Goal: Task Accomplishment & Management: Use online tool/utility

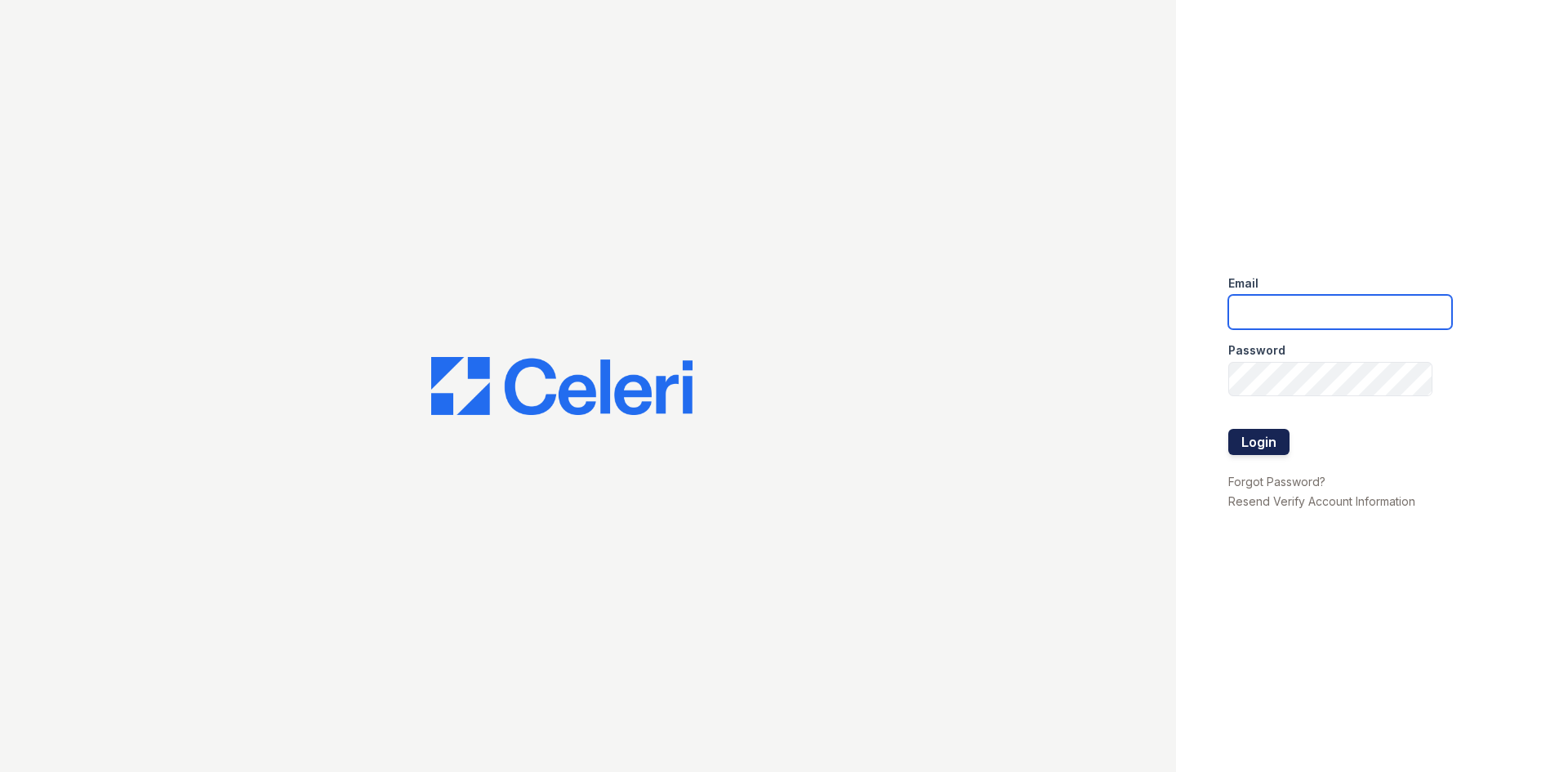
type input "bfriesner@trinity-pm.com"
click at [1258, 454] on button "Login" at bounding box center [1259, 442] width 62 height 26
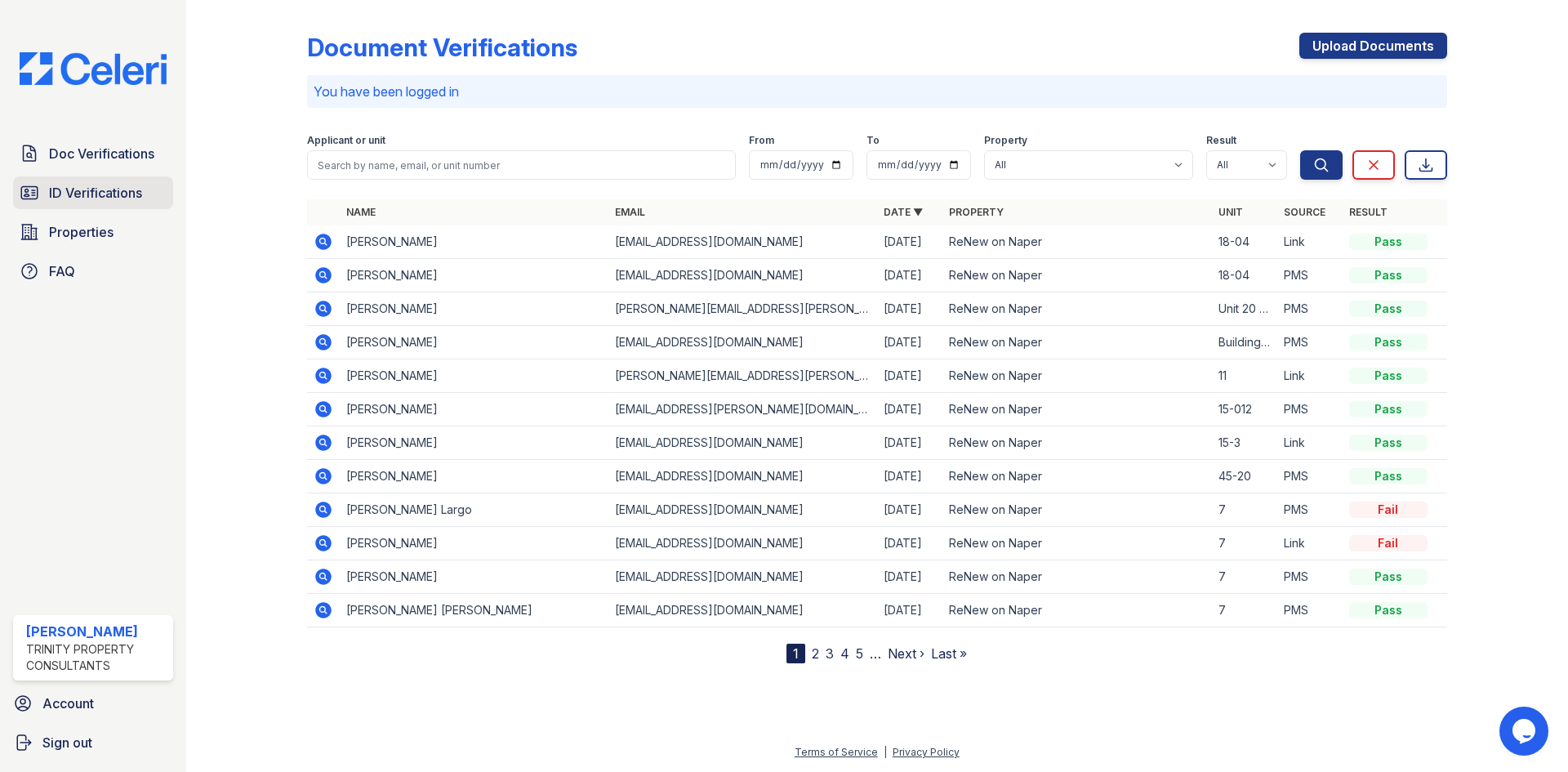
click at [82, 187] on span "ID Verifications" at bounding box center [95, 193] width 93 height 19
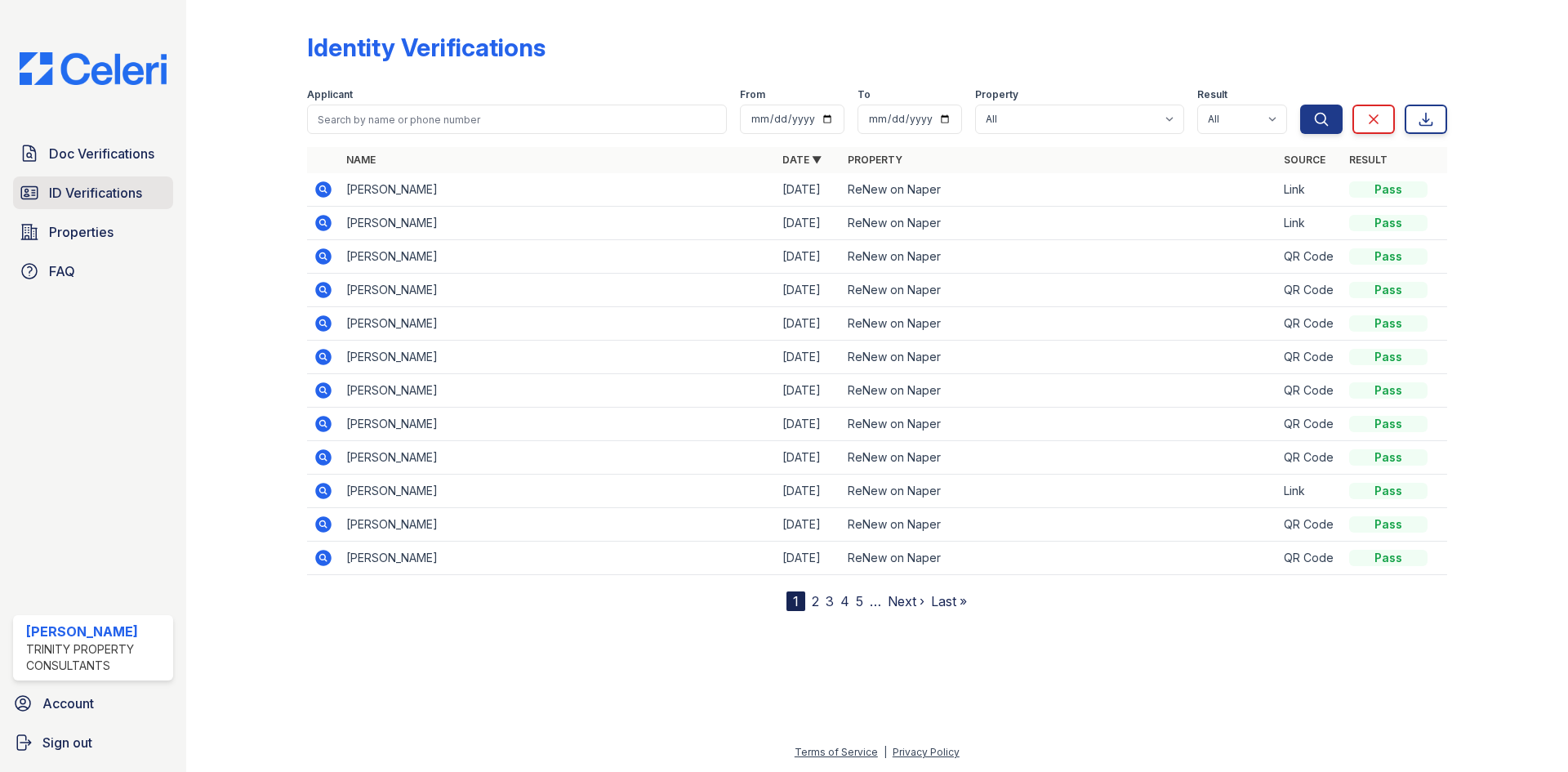
click at [47, 199] on link "ID Verifications" at bounding box center [93, 193] width 161 height 33
click at [101, 203] on span "ID Verifications" at bounding box center [95, 193] width 93 height 19
